Goal: Transaction & Acquisition: Purchase product/service

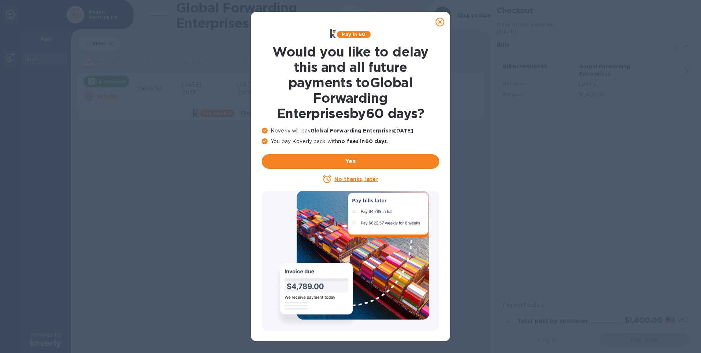
click at [346, 177] on u "No thanks, later" at bounding box center [356, 179] width 44 height 6
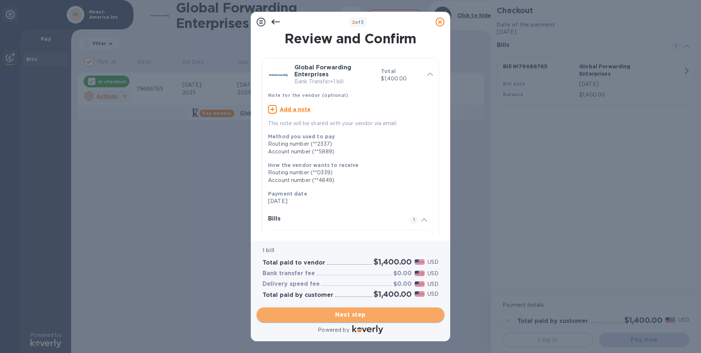
click at [329, 311] on span "Next step" at bounding box center [351, 314] width 176 height 9
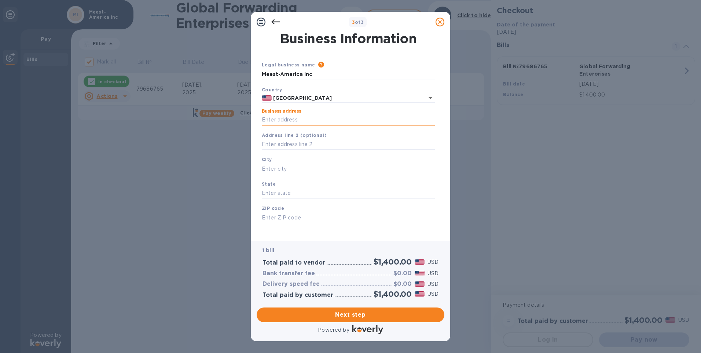
click at [270, 120] on input "Business address" at bounding box center [348, 119] width 173 height 11
type input "[STREET_ADDRESS][PERSON_NAME]"
type input "[GEOGRAPHIC_DATA]"
type input "NJ"
type input "07064"
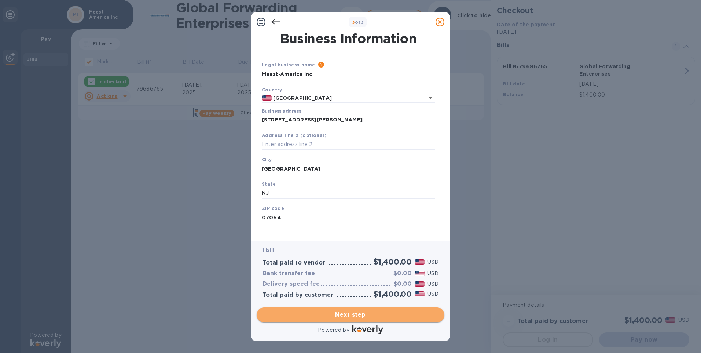
click at [330, 314] on span "Next step" at bounding box center [351, 314] width 176 height 9
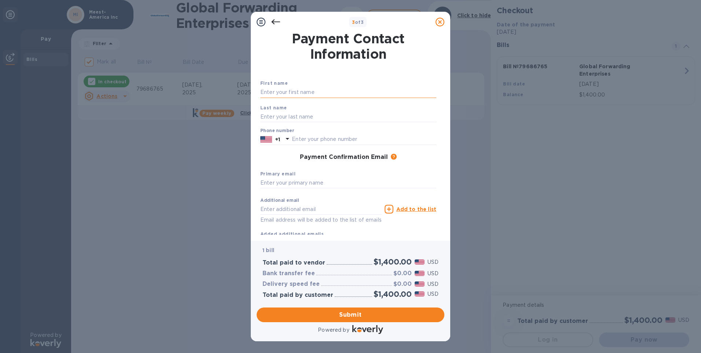
click at [283, 94] on input "text" at bounding box center [348, 92] width 176 height 11
click at [265, 93] on input "text" at bounding box center [348, 92] width 176 height 11
type input "Lesya"
click at [268, 116] on input "text" at bounding box center [348, 116] width 176 height 11
type input "Tenderyak"
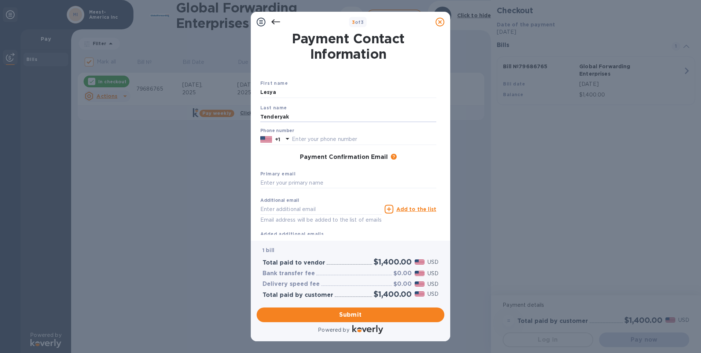
click at [259, 160] on div "First name [PERSON_NAME] Last name Tenderyak Phone number +1 Payment Confirmati…" at bounding box center [348, 152] width 179 height 173
click at [302, 135] on input "text" at bounding box center [364, 139] width 144 height 11
type input "7326341517"
click at [288, 179] on input "text" at bounding box center [348, 182] width 176 height 11
type input "[EMAIL_ADDRESS][DOMAIN_NAME]"
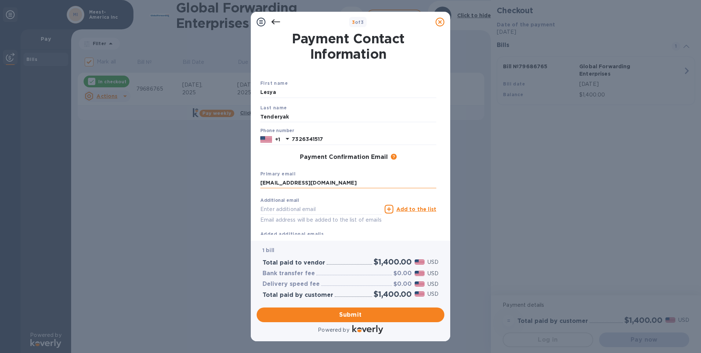
type input "[EMAIL_ADDRESS][DOMAIN_NAME]"
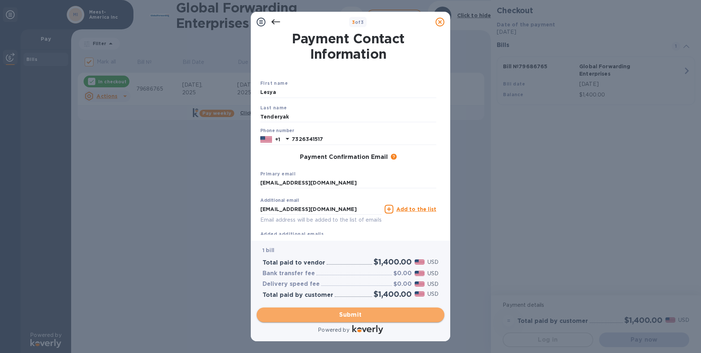
click at [323, 312] on span "Submit" at bounding box center [351, 314] width 176 height 9
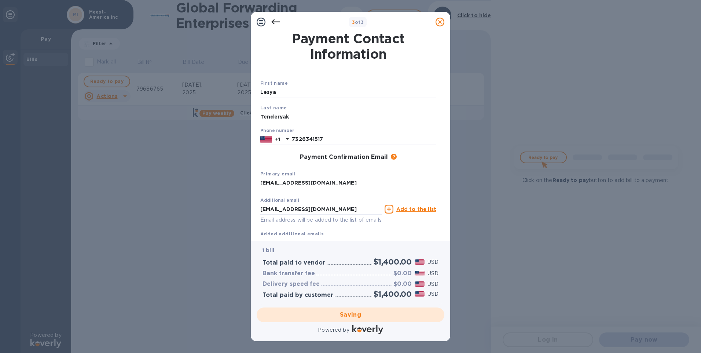
checkbox input "false"
